Goal: Task Accomplishment & Management: Manage account settings

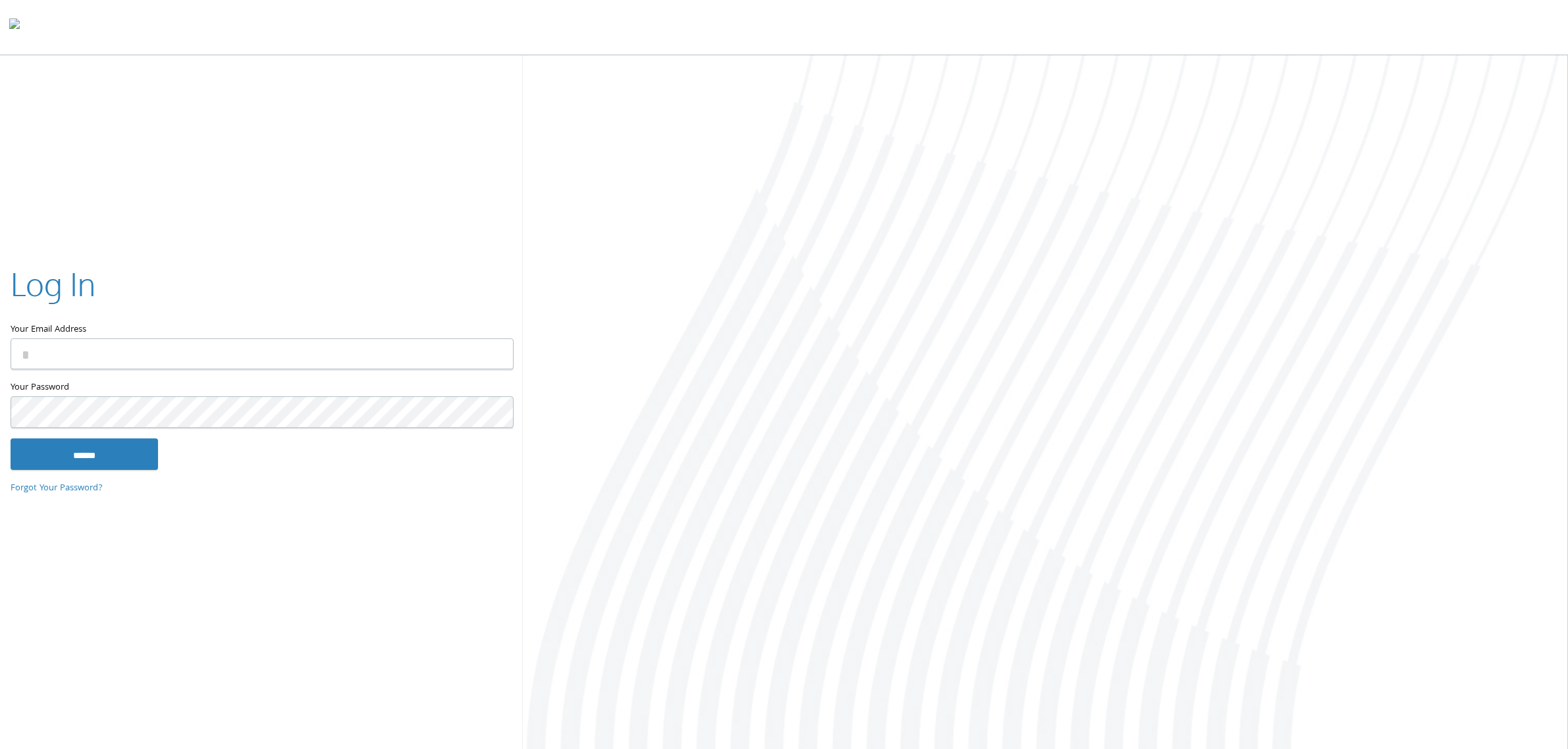
click at [303, 370] on div "Your Email Address" at bounding box center [261, 322] width 502 height 118
click at [303, 352] on input "Your Email Address" at bounding box center [261, 354] width 503 height 31
click at [295, 343] on input "Your Email Address" at bounding box center [261, 354] width 503 height 31
click at [299, 343] on input "Your Email Address" at bounding box center [261, 354] width 503 height 31
click at [300, 343] on input "Your Email Address" at bounding box center [261, 354] width 503 height 31
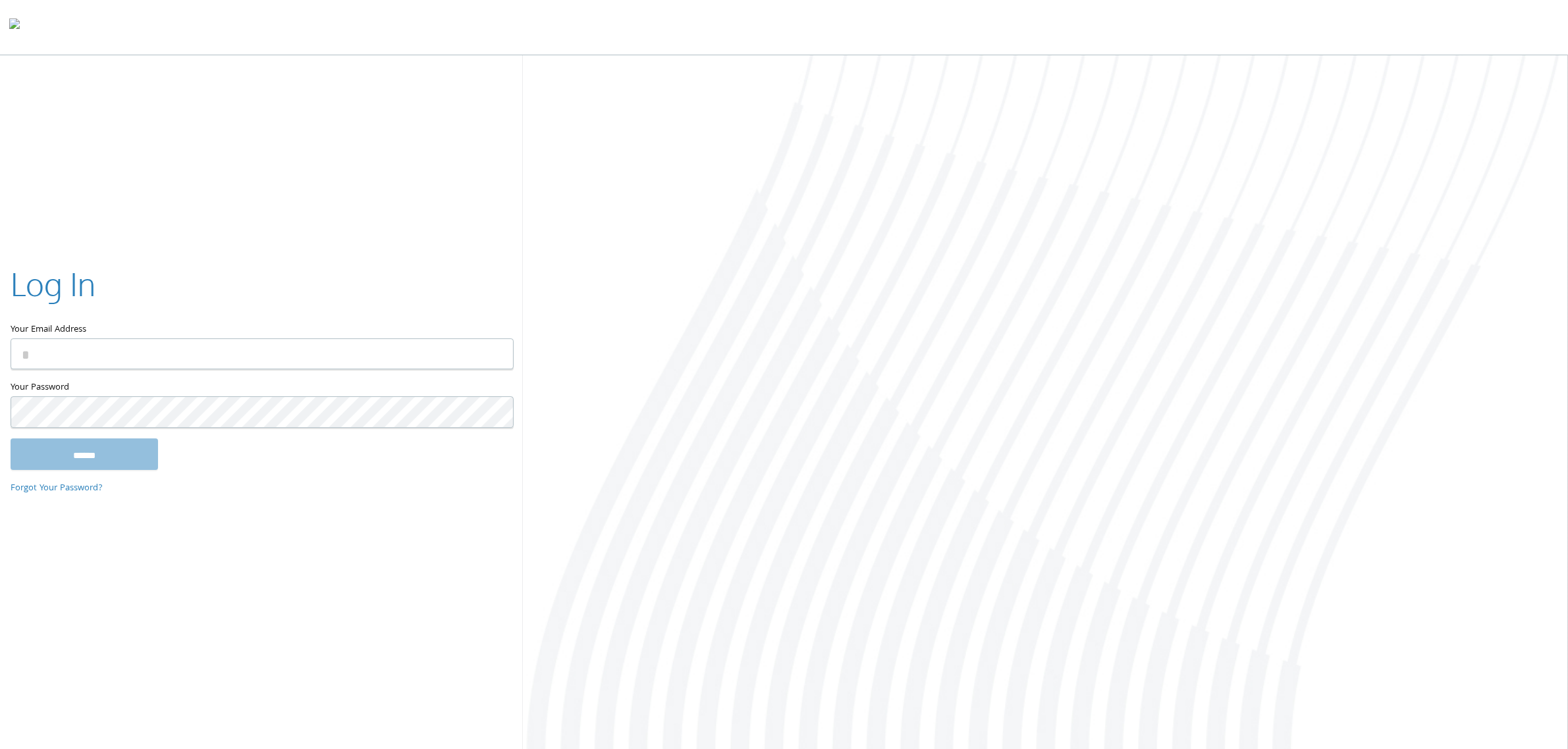
click at [295, 364] on input "Your Email Address" at bounding box center [261, 354] width 503 height 31
click at [291, 364] on input "Your Email Address" at bounding box center [261, 354] width 503 height 31
drag, startPoint x: 805, startPoint y: 176, endPoint x: 792, endPoint y: 181, distance: 13.9
click at [803, 176] on div at bounding box center [1045, 404] width 1045 height 697
click at [458, 350] on input "Your Email Address" at bounding box center [261, 354] width 503 height 31
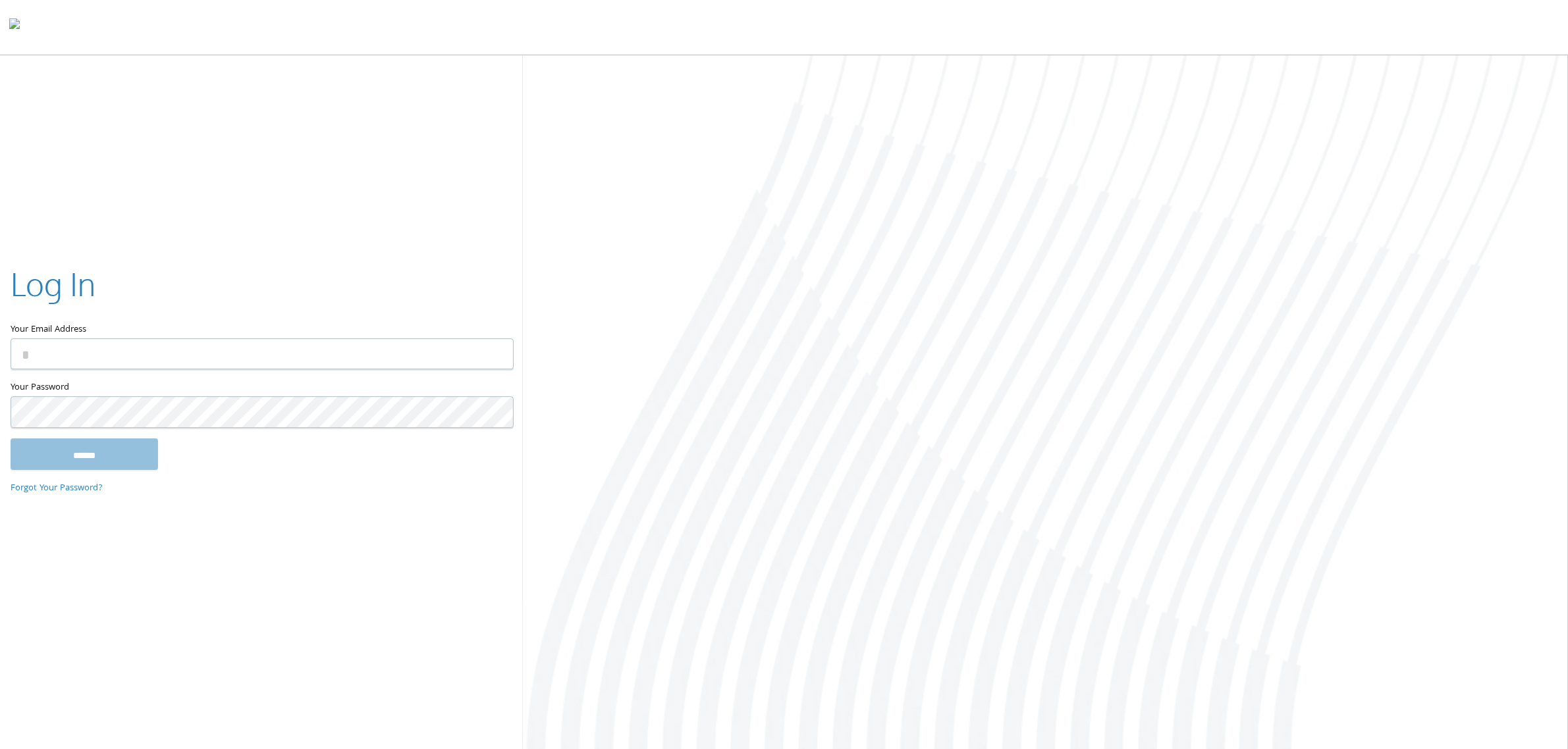
type input "**********"
click at [130, 459] on input "******" at bounding box center [84, 454] width 148 height 31
